Goal: Communication & Community: Connect with others

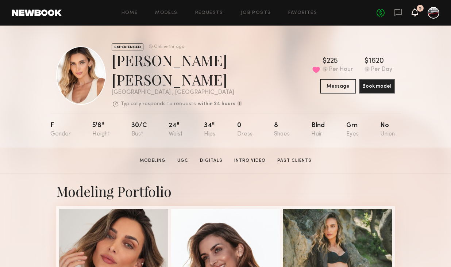
click at [415, 13] on icon at bounding box center [415, 11] width 6 height 5
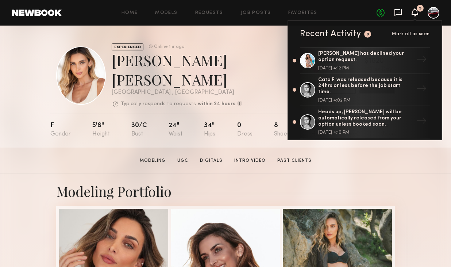
click at [397, 11] on icon at bounding box center [398, 12] width 8 height 8
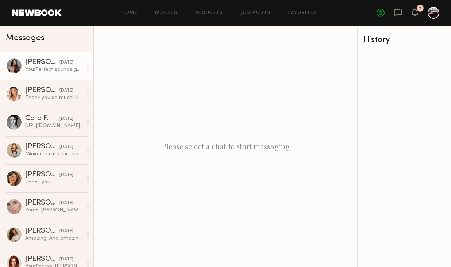
click at [63, 64] on div "yesterday" at bounding box center [66, 62] width 14 height 7
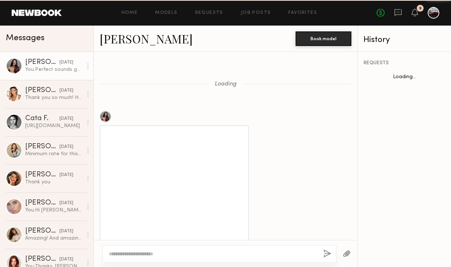
scroll to position [397, 0]
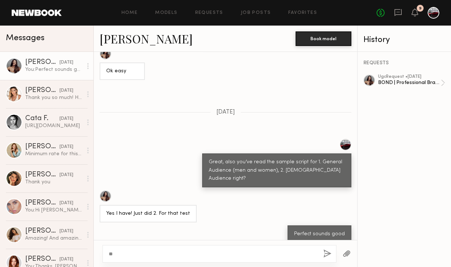
type textarea "*"
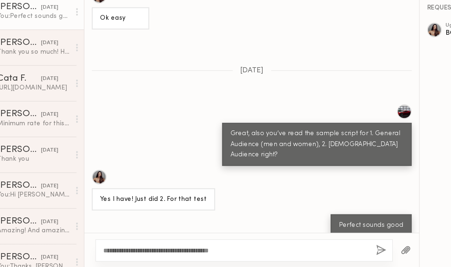
scroll to position [0, 0]
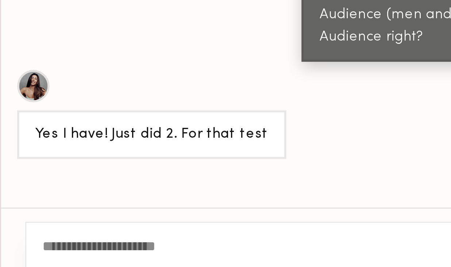
drag, startPoint x: 175, startPoint y: 254, endPoint x: 122, endPoint y: 254, distance: 53.7
click at [183, 253] on textarea "**********" at bounding box center [213, 253] width 209 height 7
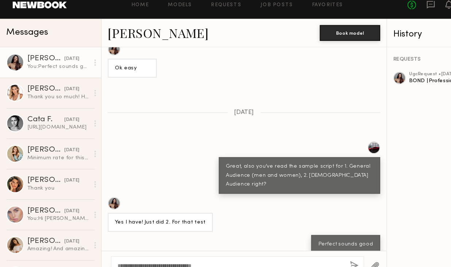
type textarea "**********"
click at [326, 250] on button "button" at bounding box center [327, 253] width 8 height 9
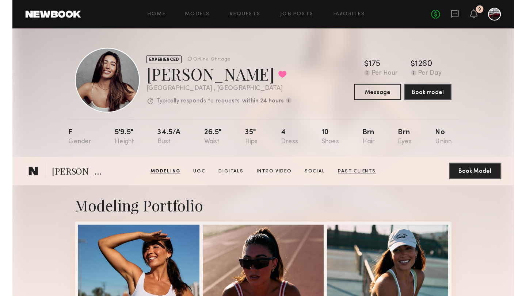
scroll to position [389, 0]
